Goal: Information Seeking & Learning: Learn about a topic

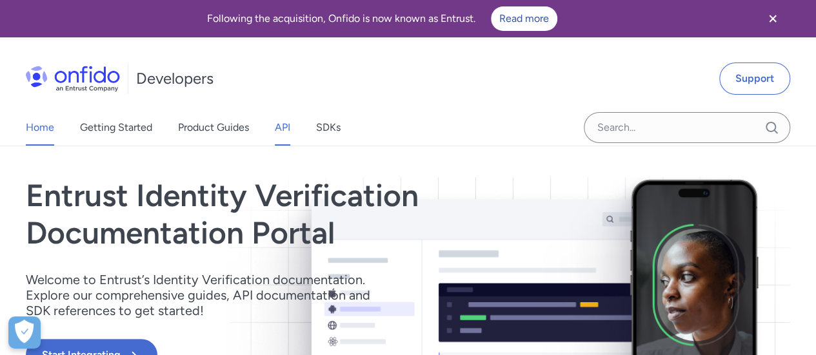
click at [280, 128] on link "API" at bounding box center [282, 128] width 15 height 36
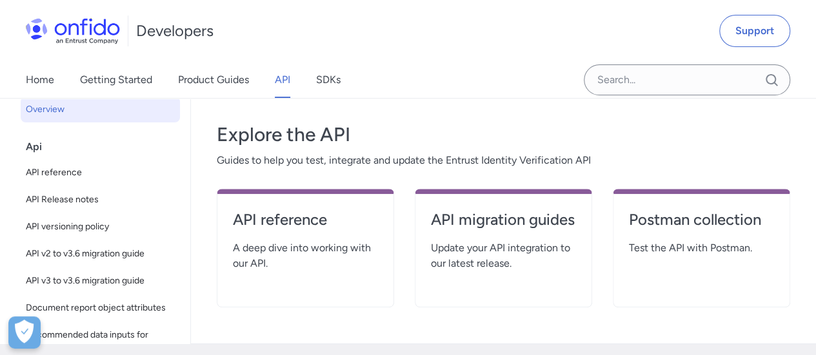
scroll to position [210, 0]
click at [318, 235] on link "API reference" at bounding box center [305, 224] width 145 height 31
select select "http"
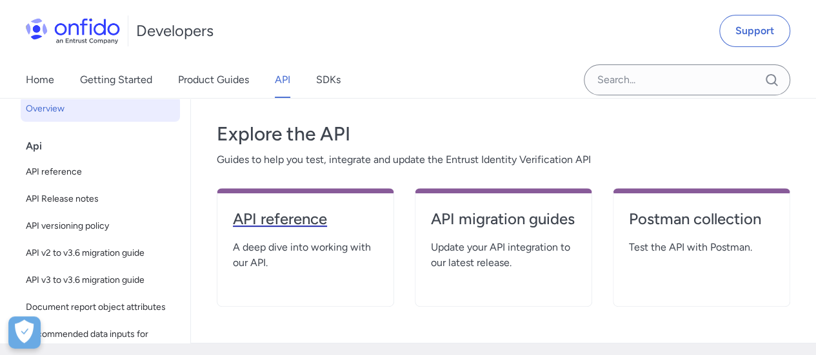
select select "http"
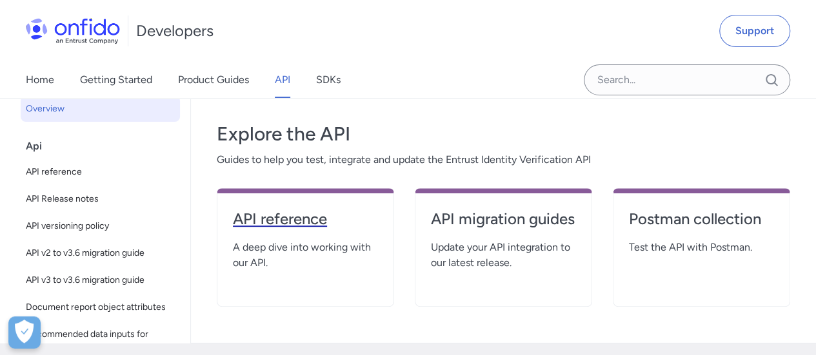
select select "http"
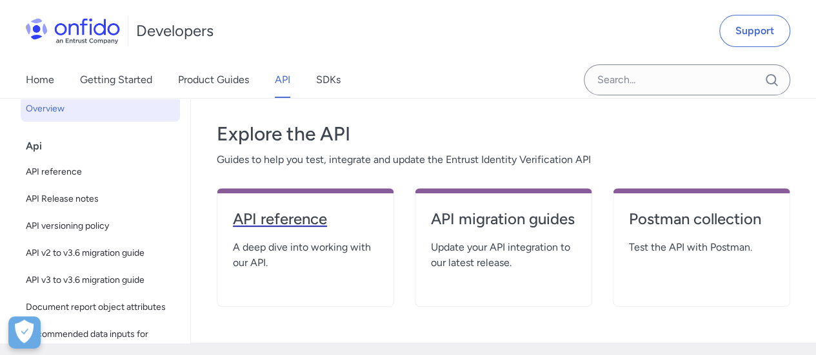
select select "http"
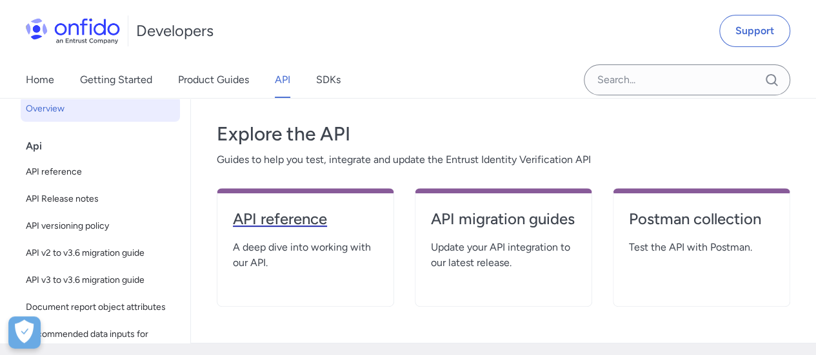
select select "http"
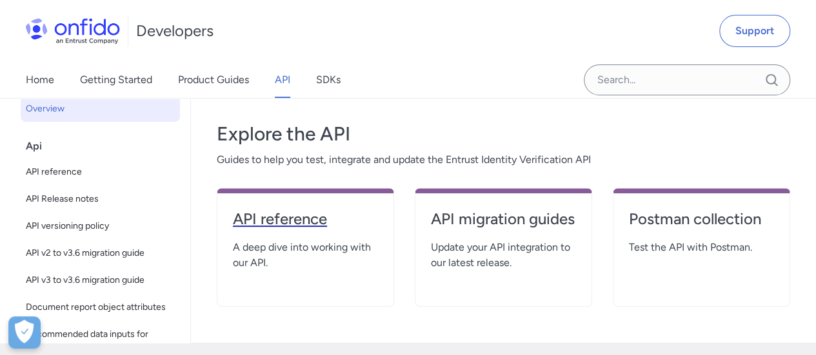
select select "http"
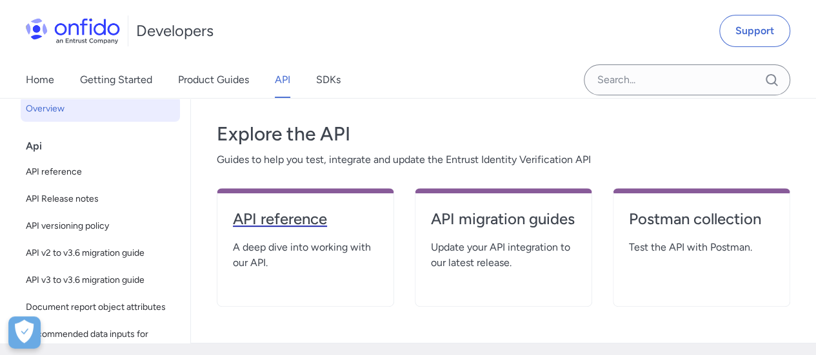
select select "http"
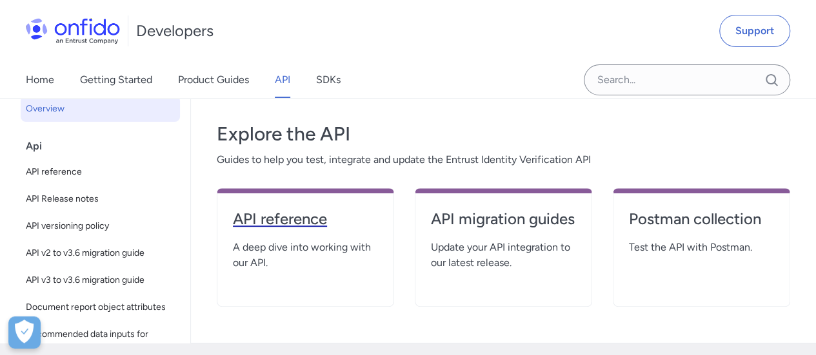
select select "http"
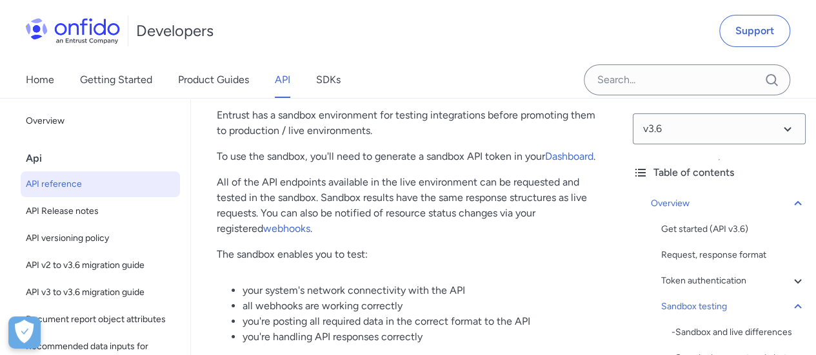
scroll to position [2477, 0]
